Goal: Check status: Check status

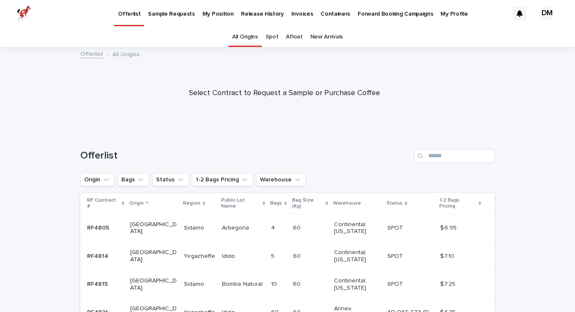
click at [203, 11] on p "My Position" at bounding box center [218, 9] width 31 height 18
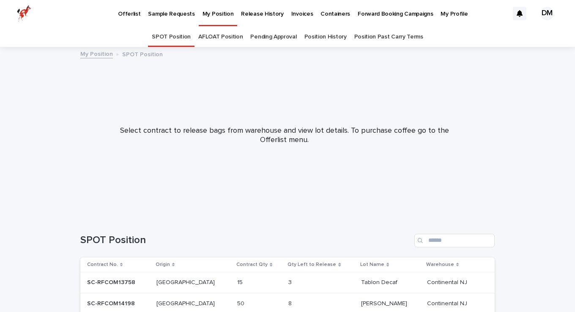
scroll to position [137, 0]
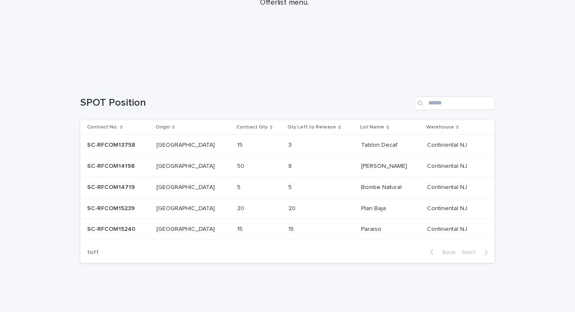
click at [207, 232] on td "[GEOGRAPHIC_DATA] [GEOGRAPHIC_DATA]" at bounding box center [193, 229] width 81 height 21
